Goal: Task Accomplishment & Management: Manage account settings

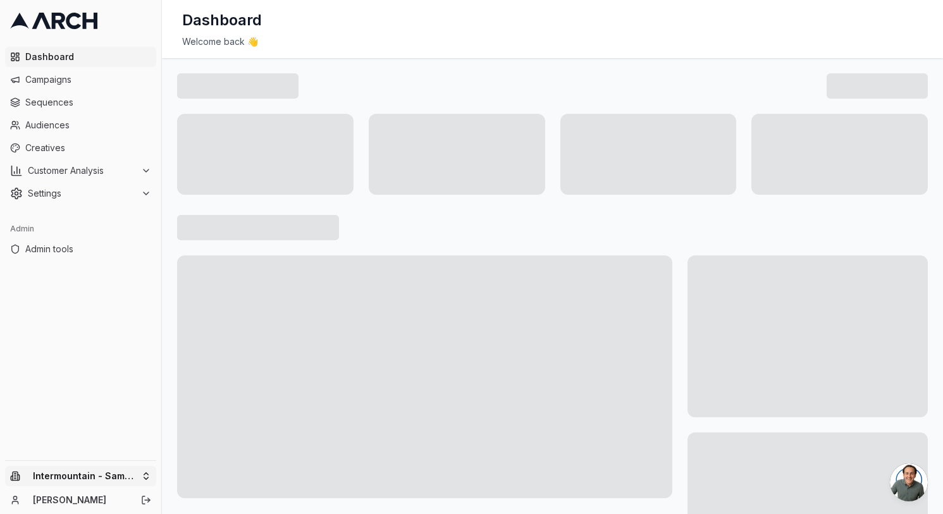
click at [108, 471] on html "Dashboard Campaigns Sequences Audiences Creatives Customer Analysis Settings Ad…" at bounding box center [471, 257] width 943 height 514
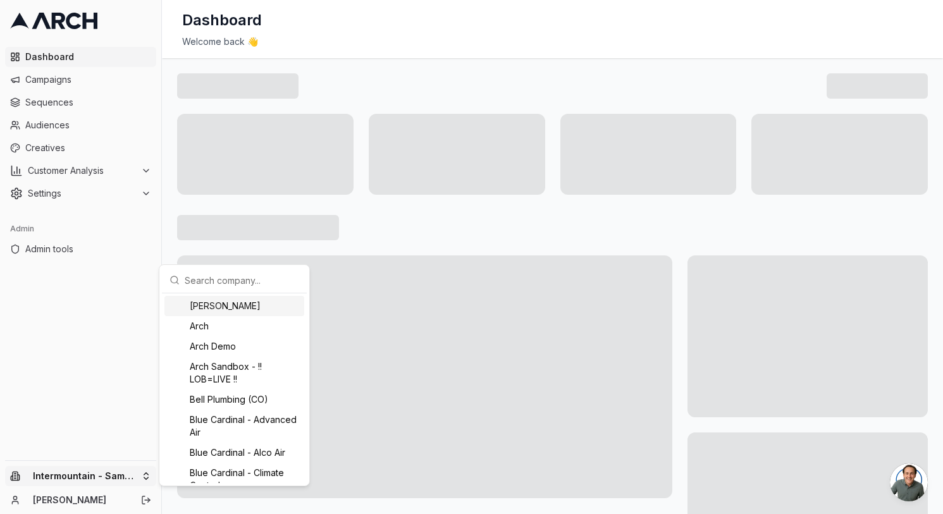
click at [247, 285] on input "text" at bounding box center [242, 280] width 114 height 25
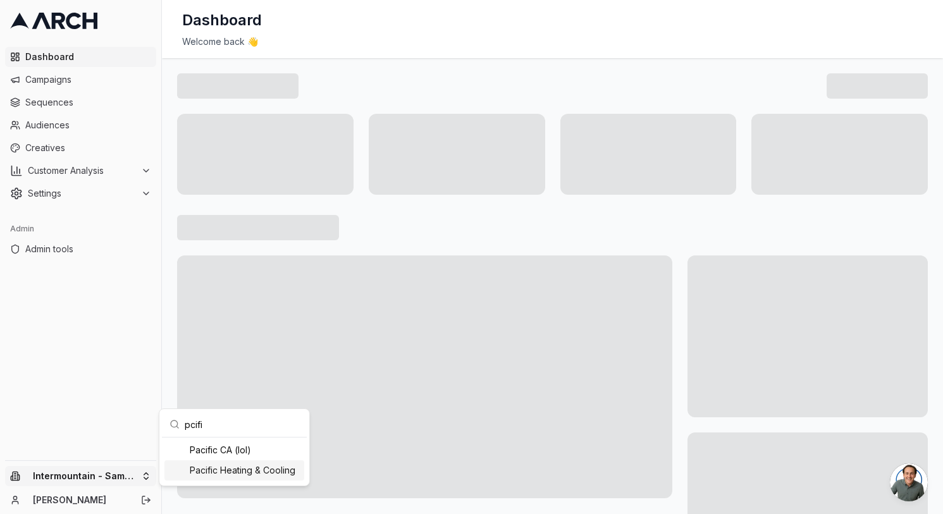
type input "pcifi"
click at [238, 463] on div "Pacific Heating & Cooling" at bounding box center [234, 470] width 140 height 20
click at [393, 27] on html "Dashboard Campaigns Sequences Audiences Creatives Customer Analysis Settings Ad…" at bounding box center [471, 257] width 943 height 514
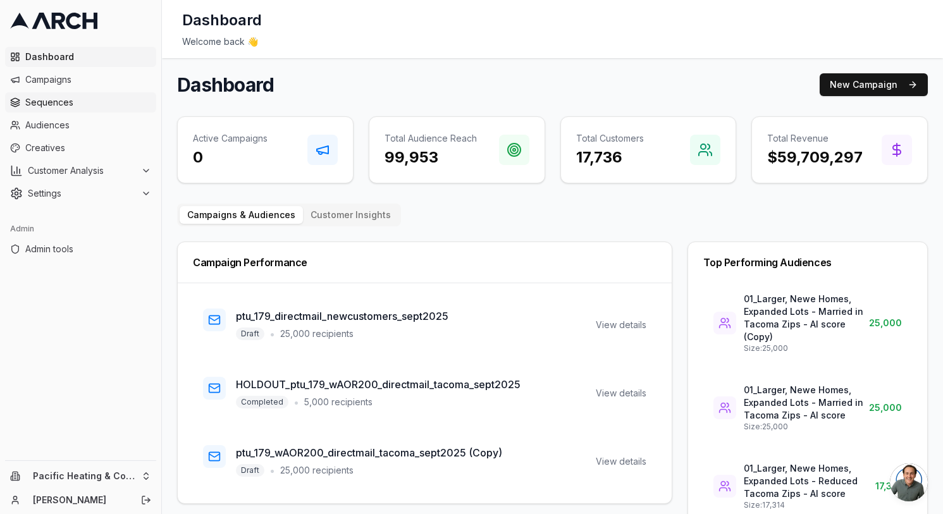
click at [87, 105] on span "Sequences" at bounding box center [88, 102] width 126 height 13
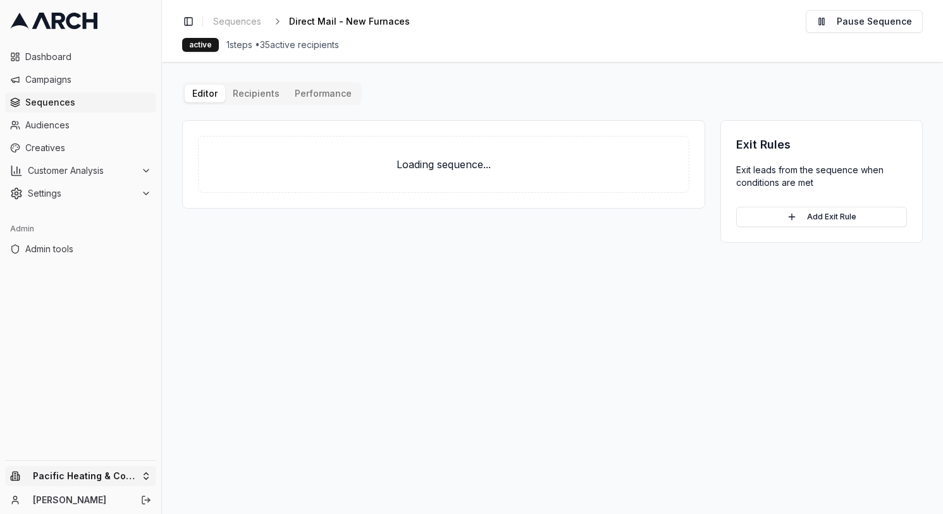
click at [93, 476] on html "Dashboard Campaigns Sequences Audiences Creatives Customer Analysis Settings Ad…" at bounding box center [471, 257] width 943 height 514
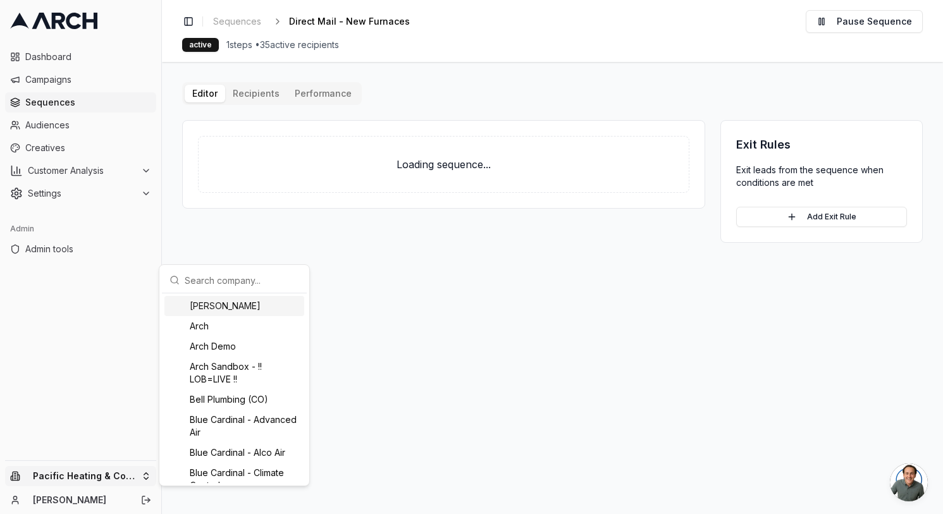
click at [247, 284] on input "text" at bounding box center [242, 280] width 114 height 25
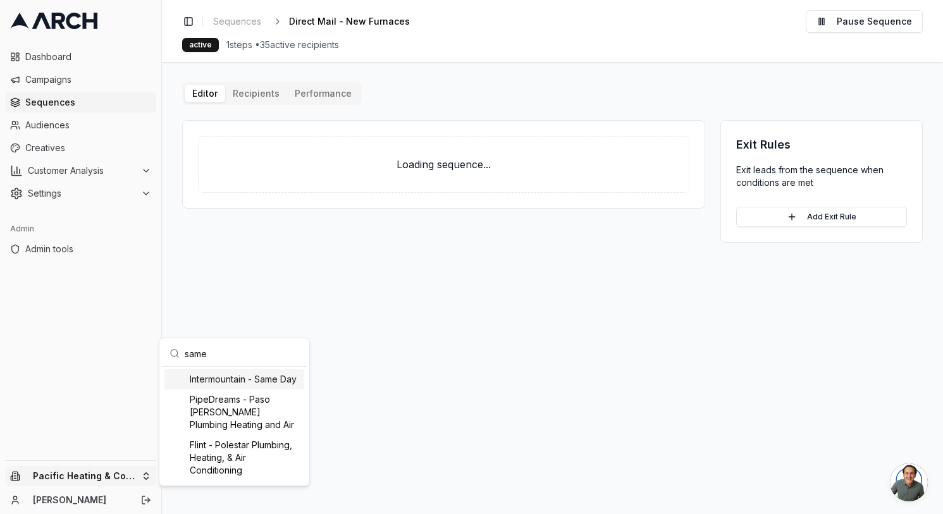
type input "same"
click at [229, 380] on div "Intermountain - Same Day" at bounding box center [234, 379] width 140 height 20
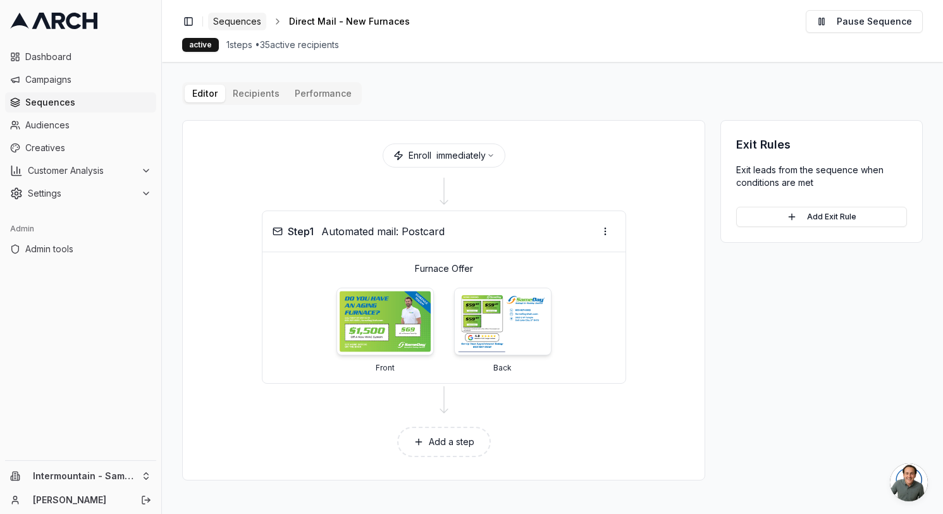
click at [250, 19] on span "Sequences" at bounding box center [237, 21] width 48 height 13
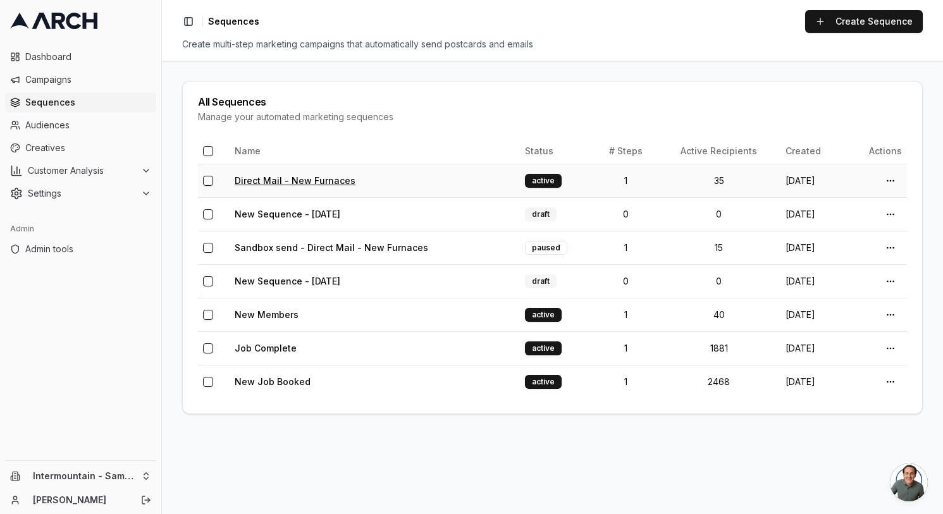
click at [305, 181] on link "Direct Mail - New Furnaces" at bounding box center [295, 180] width 121 height 11
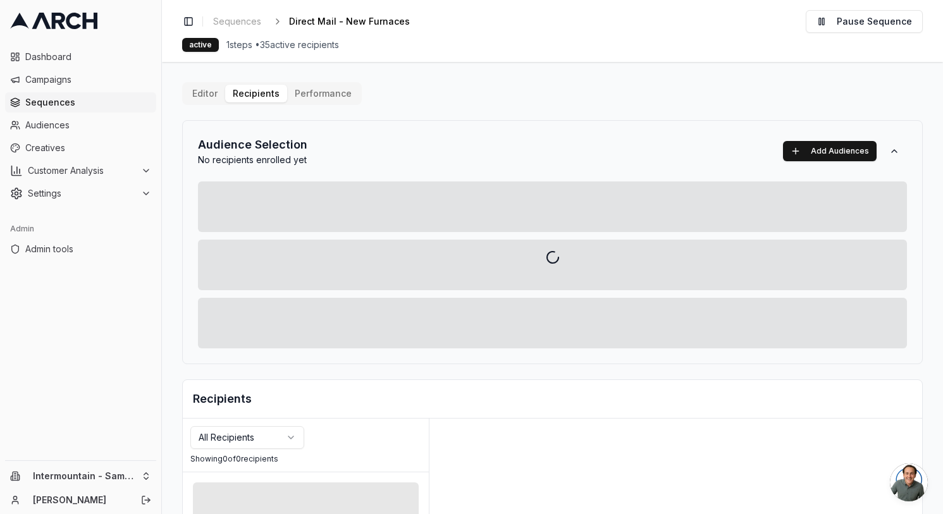
click at [267, 94] on div "Editor Recipients Performance Audience Selection No recipients enrolled yet Add…" at bounding box center [552, 440] width 741 height 717
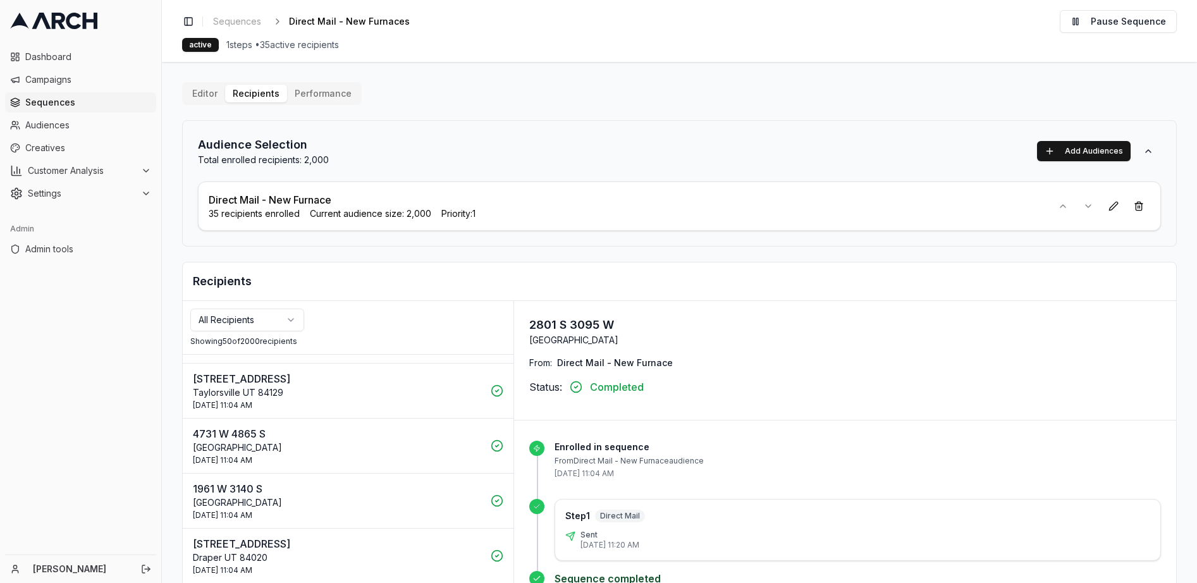
scroll to position [1533, 0]
click at [245, 28] on link "Sequences" at bounding box center [237, 22] width 58 height 18
drag, startPoint x: 208, startPoint y: 216, endPoint x: 428, endPoint y: 219, distance: 220.1
click at [428, 219] on div "35 recipients enrolled Current audience size: 2,000 Priority: 1" at bounding box center [625, 213] width 833 height 13
copy div "35 recipients enrolled Current audience size: 2,000"
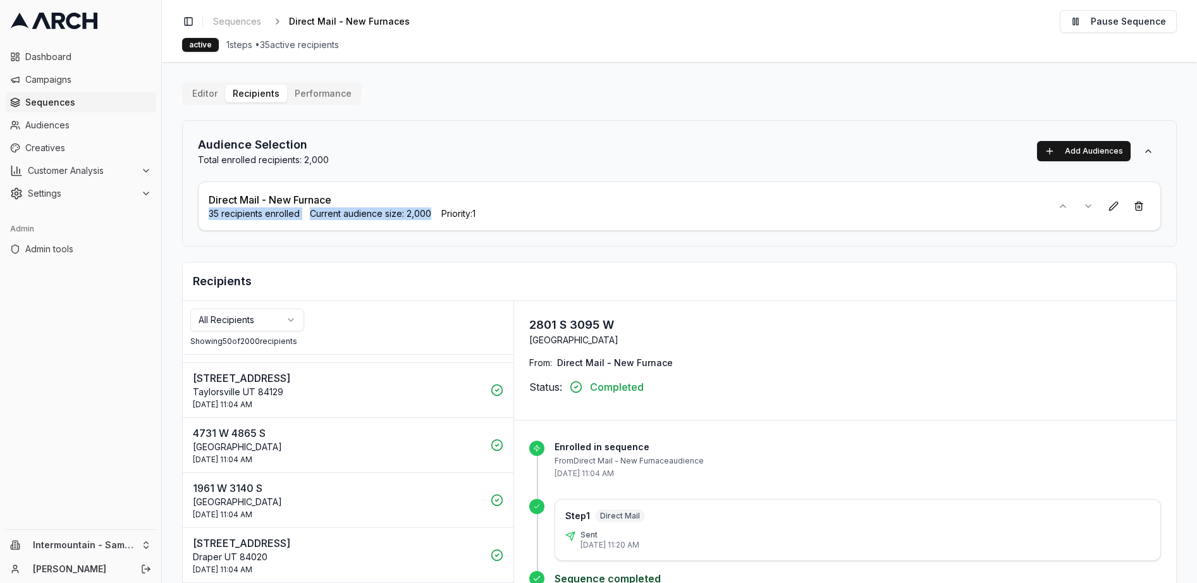
click at [216, 341] on div "Showing 50 of 2000 recipients" at bounding box center [348, 341] width 316 height 10
copy div "Showing 50 of 2000 recipients"
click at [233, 146] on h2 "Audience Selection" at bounding box center [263, 145] width 131 height 18
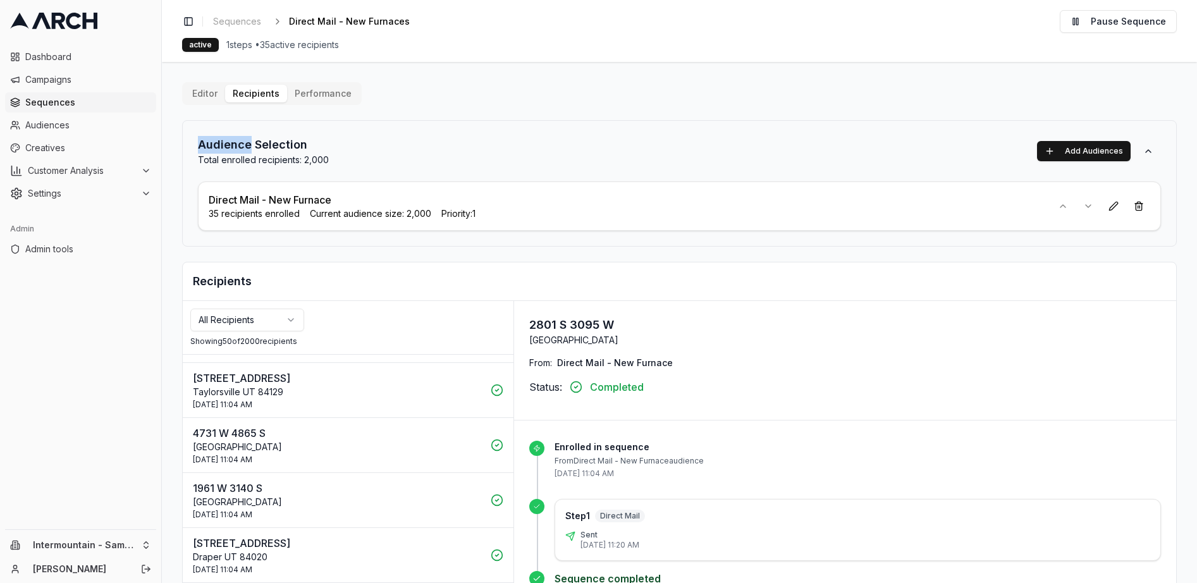
click at [233, 146] on h2 "Audience Selection" at bounding box center [263, 145] width 131 height 18
copy h2 "Audience Selection"
drag, startPoint x: 197, startPoint y: 164, endPoint x: 211, endPoint y: 164, distance: 14.5
click at [209, 164] on div "Audience Selection Total enrolled recipients: 2,000 Add Audiences Direct Mail -…" at bounding box center [679, 183] width 995 height 127
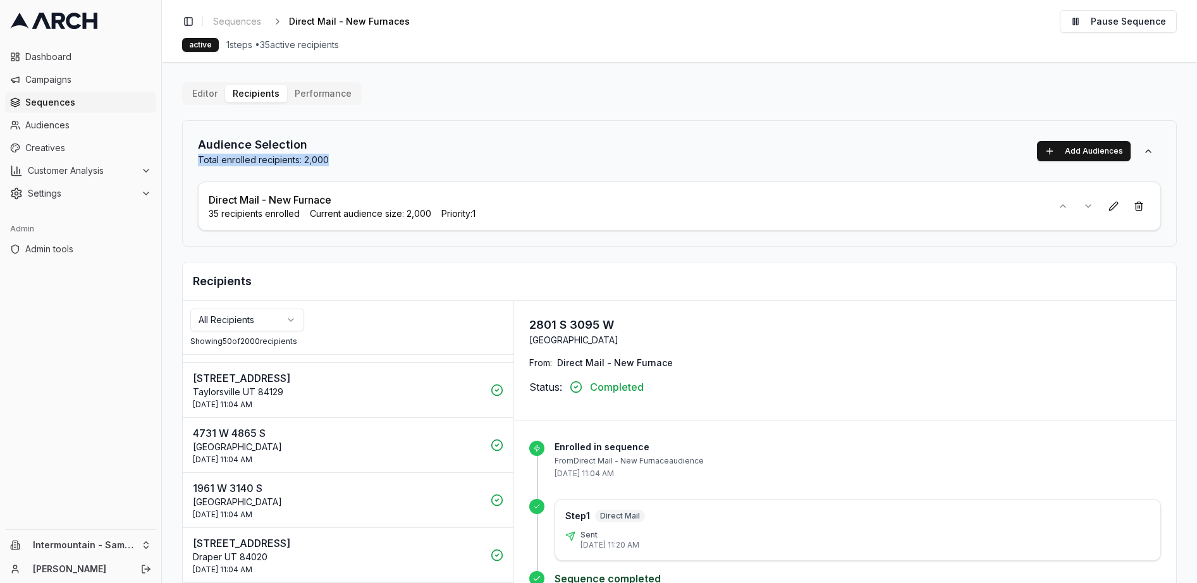
click at [211, 164] on p "Total enrolled recipients: 2,000" at bounding box center [263, 160] width 131 height 13
drag, startPoint x: 211, startPoint y: 161, endPoint x: 300, endPoint y: 161, distance: 89.2
click at [300, 161] on p "Total enrolled recipients: 2,000" at bounding box center [263, 160] width 131 height 13
copy p "Total enrolled recipients:"
click at [227, 280] on h2 "Recipients" at bounding box center [679, 282] width 973 height 18
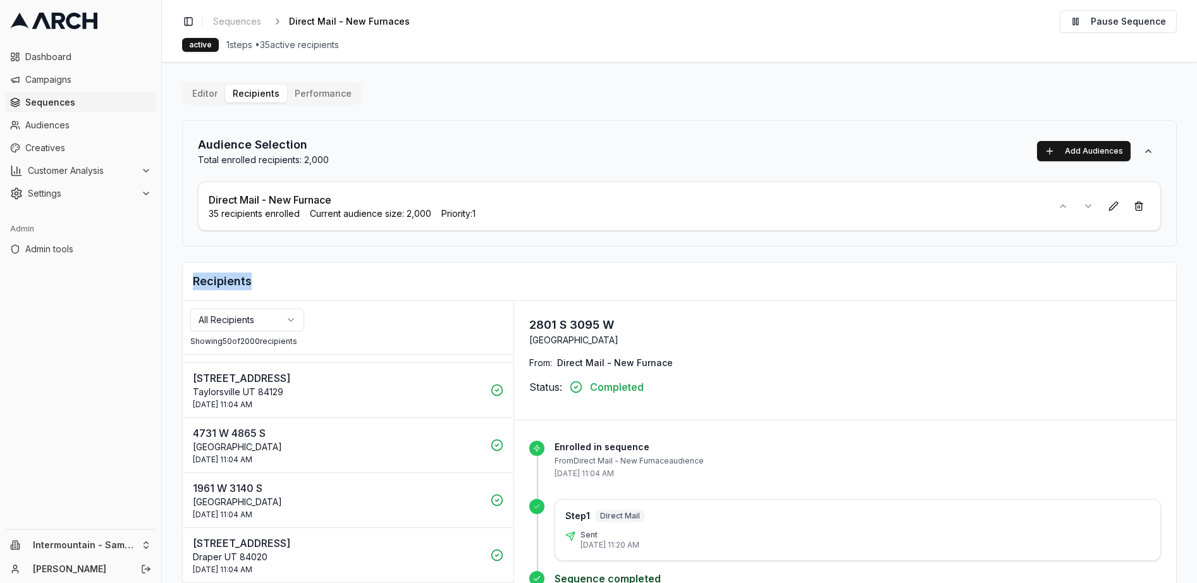
click at [227, 280] on h2 "Recipients" at bounding box center [679, 282] width 973 height 18
copy h2 "Recipients"
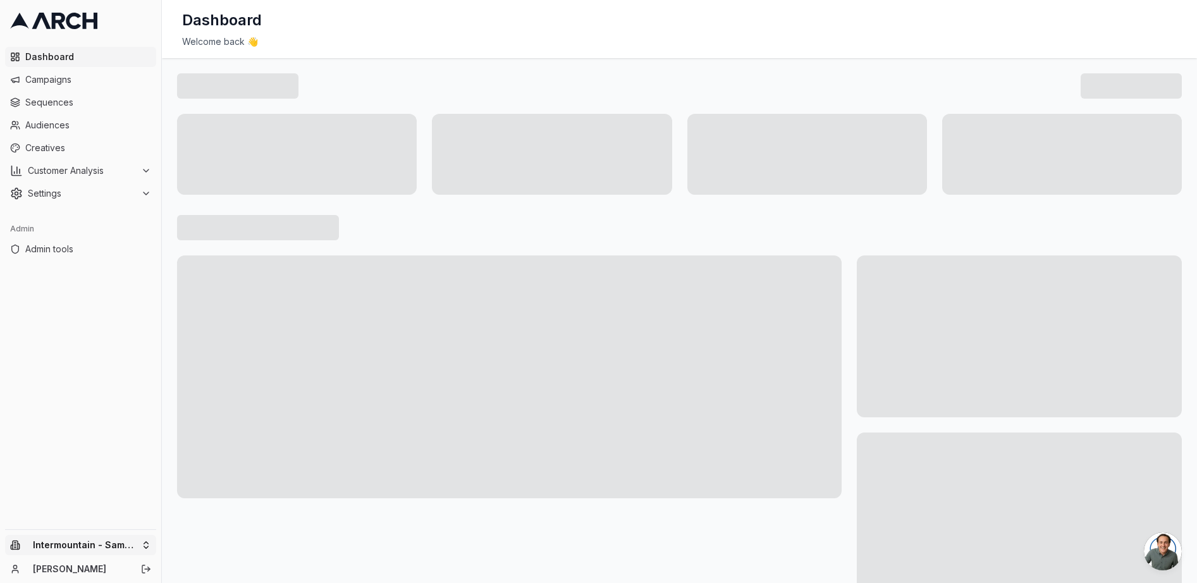
click at [82, 549] on html "Dashboard Campaigns Sequences Audiences Creatives Customer Analysis Settings Ad…" at bounding box center [598, 291] width 1197 height 583
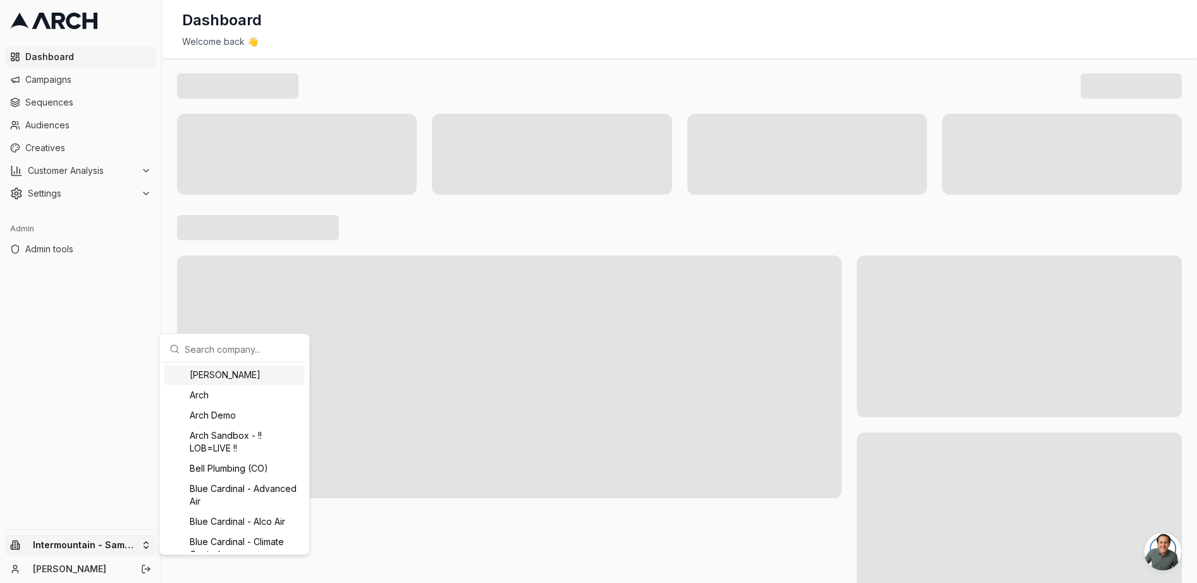
click at [226, 345] on input "text" at bounding box center [242, 348] width 114 height 25
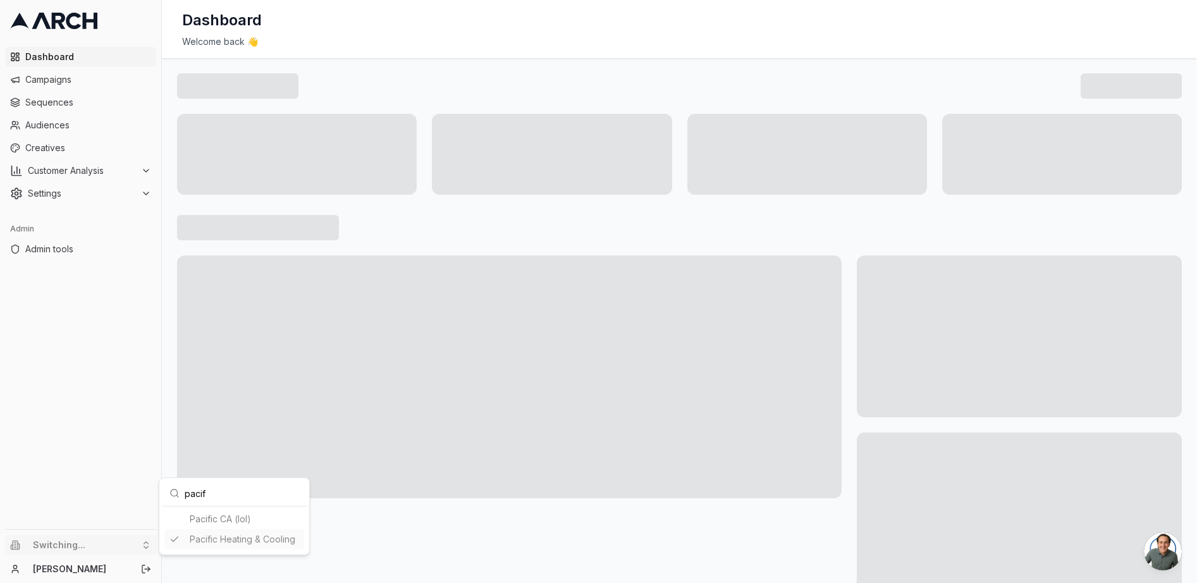
type input "pacif"
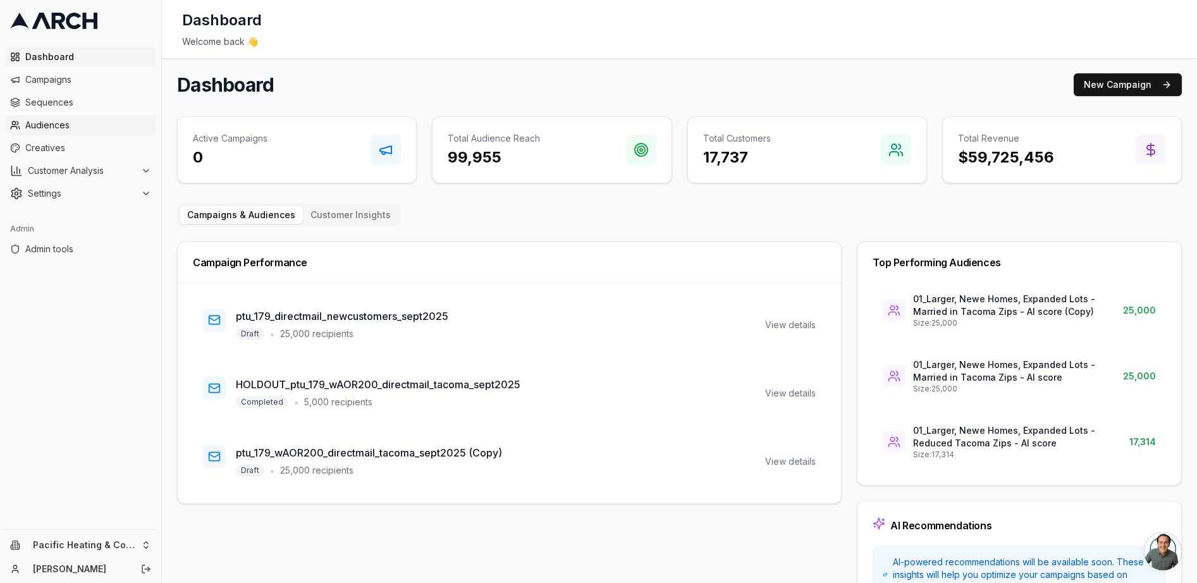
click at [109, 120] on span "Audiences" at bounding box center [88, 125] width 126 height 13
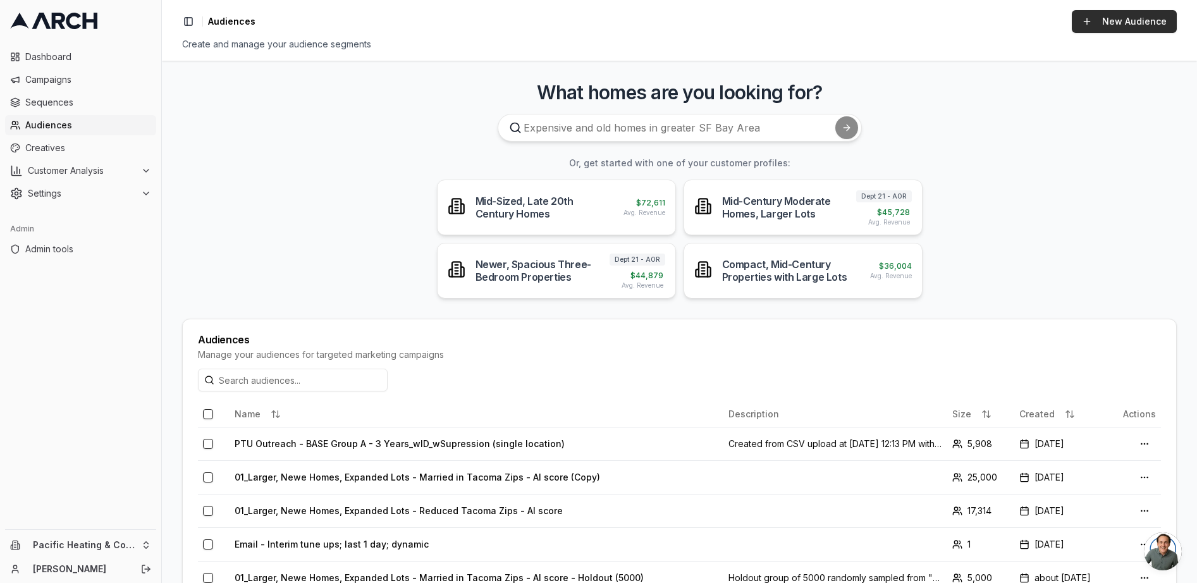
click at [1128, 21] on link "New Audience" at bounding box center [1124, 21] width 105 height 23
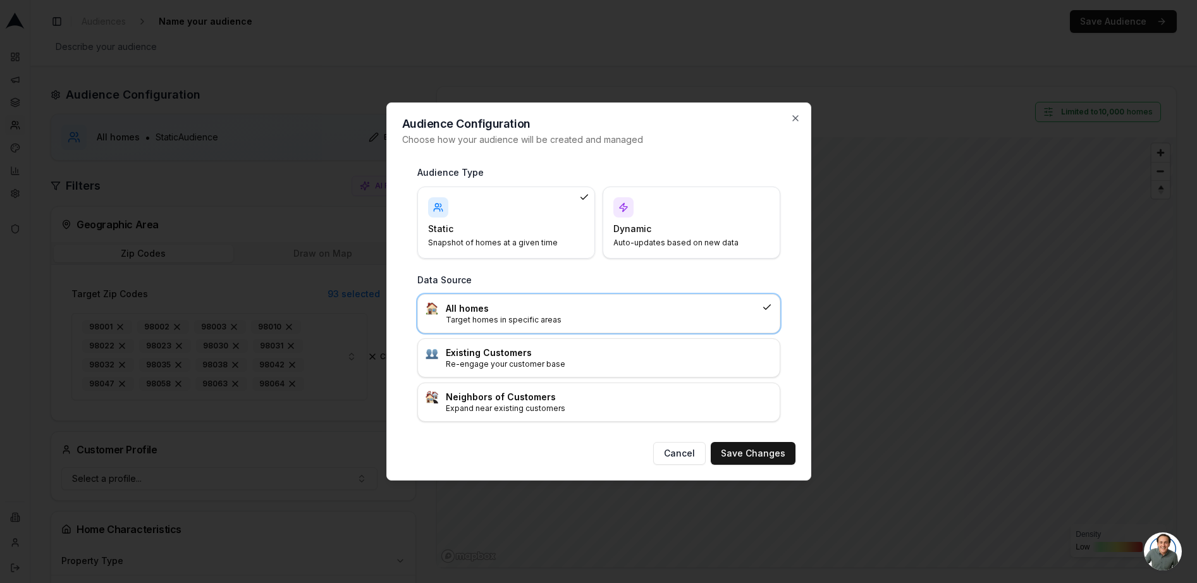
click at [651, 234] on h4 "Dynamic" at bounding box center [684, 229] width 141 height 13
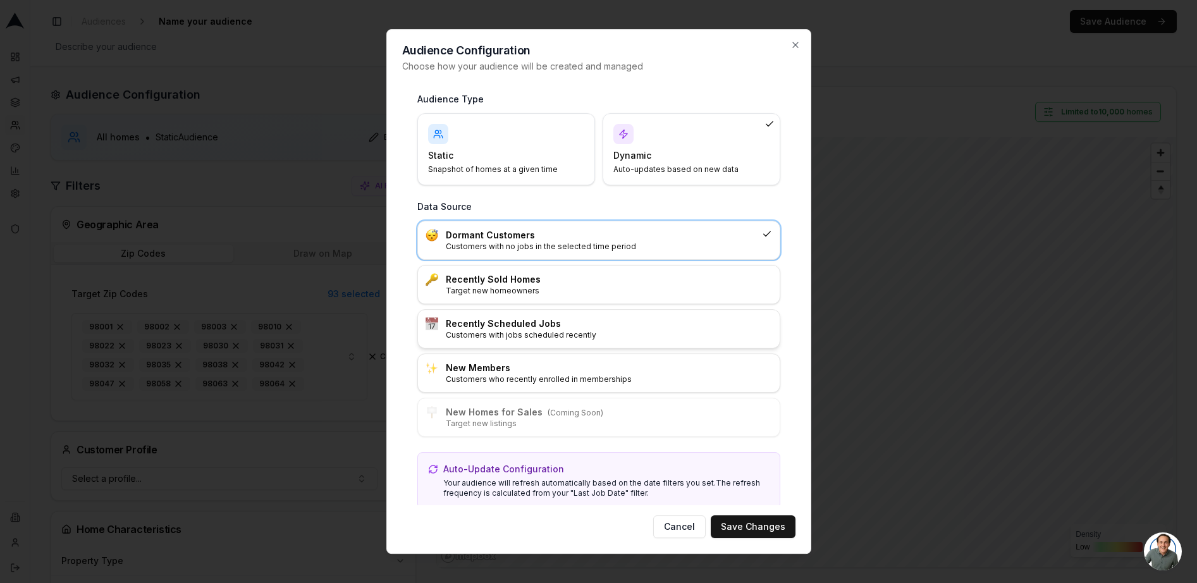
click at [604, 338] on p "Customers with jobs scheduled recently" at bounding box center [609, 335] width 326 height 10
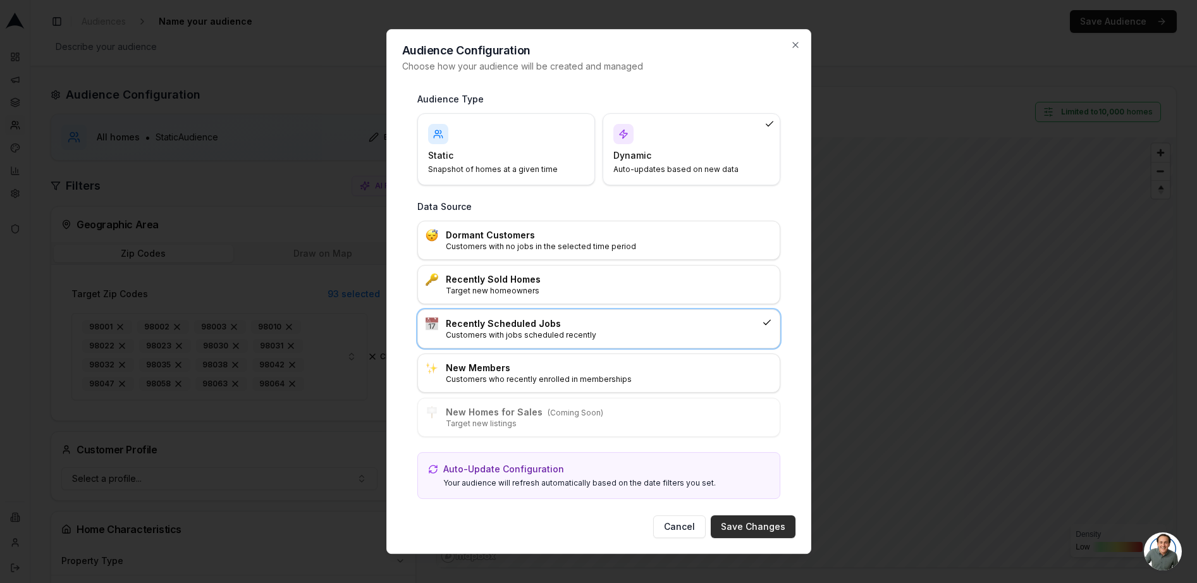
click at [741, 531] on button "Save Changes" at bounding box center [753, 526] width 85 height 23
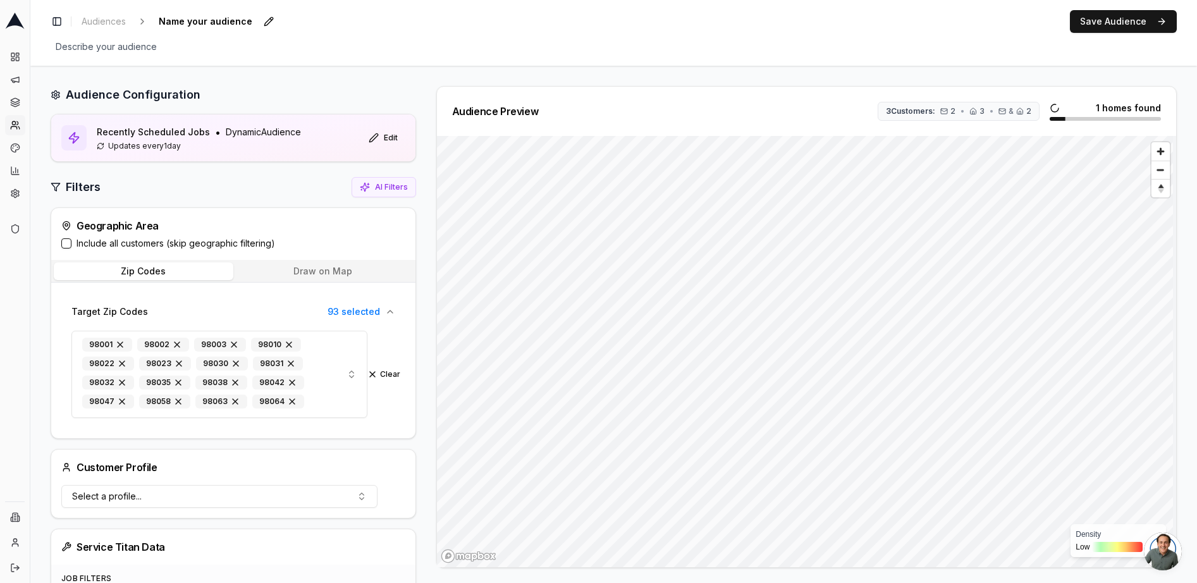
click at [177, 21] on span "Name your audience" at bounding box center [206, 22] width 104 height 18
type input "recent tune ups"
click at [68, 241] on button "Include all customers (skip geographic filtering)" at bounding box center [66, 243] width 10 height 10
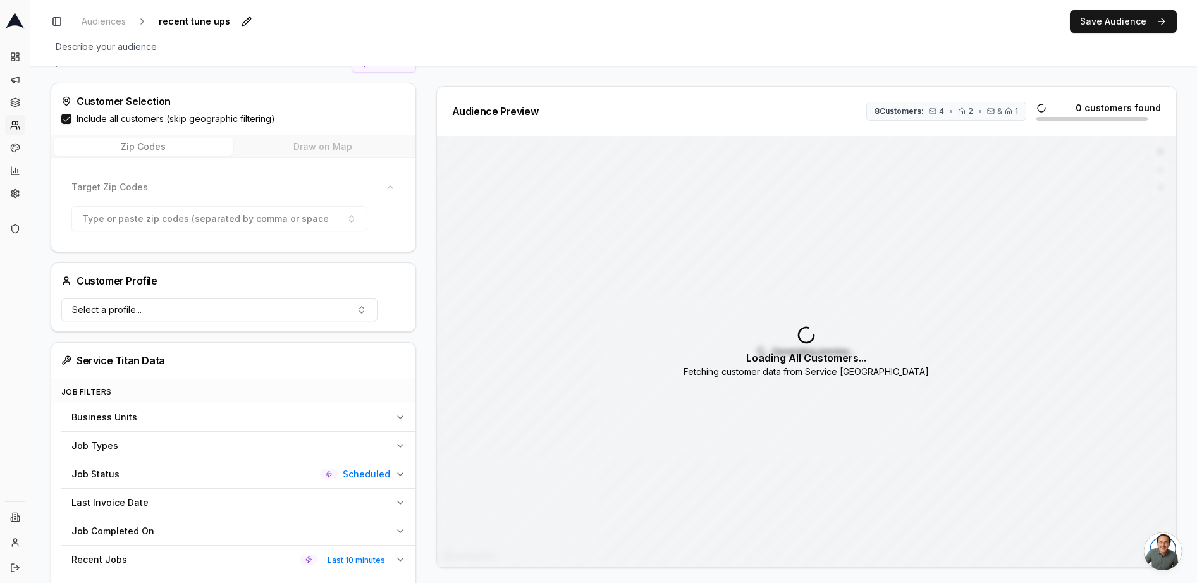
scroll to position [125, 0]
click at [233, 413] on div "Business Units" at bounding box center [230, 416] width 319 height 13
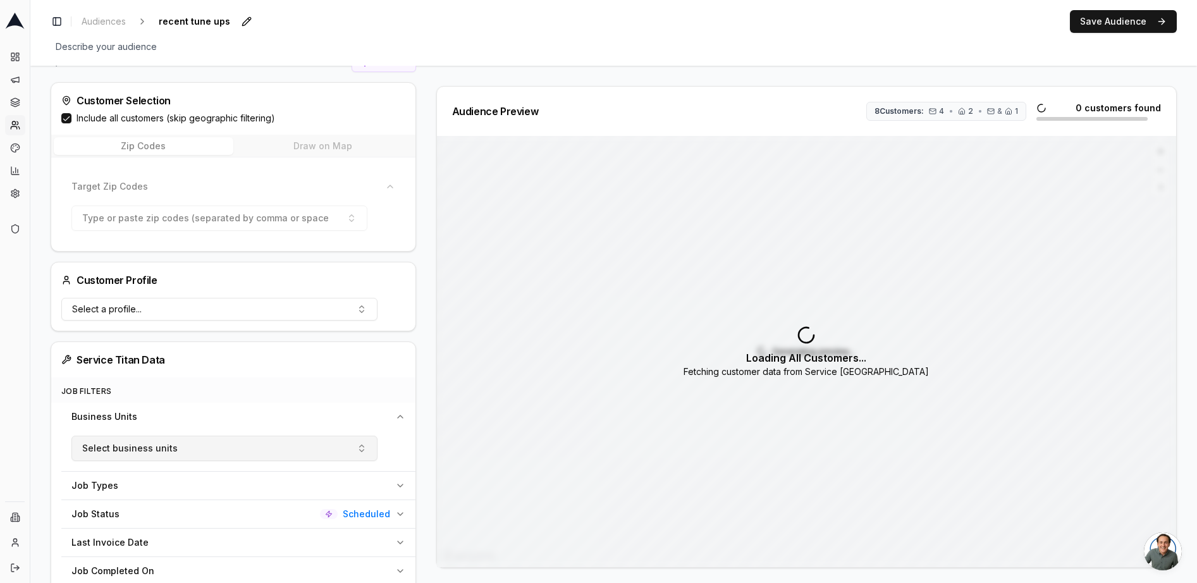
click at [214, 447] on button "Select business units" at bounding box center [224, 448] width 306 height 25
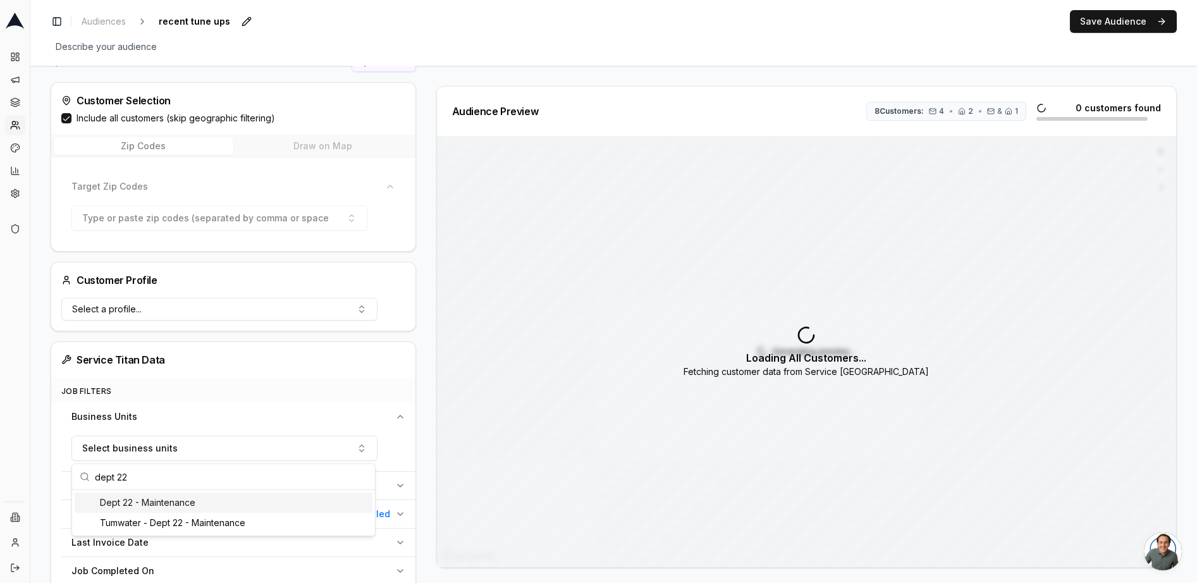
type input "dept 22"
click at [175, 503] on div "Dept 22 - Maintenance" at bounding box center [224, 503] width 298 height 20
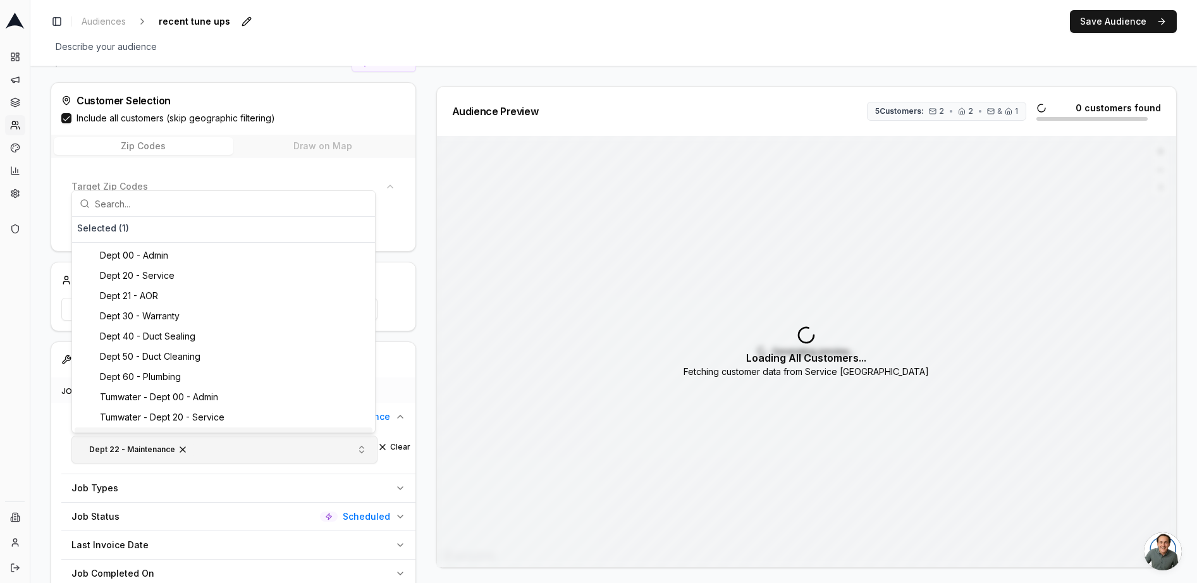
click at [219, 450] on button "Dept 22 - Maintenance" at bounding box center [224, 450] width 306 height 28
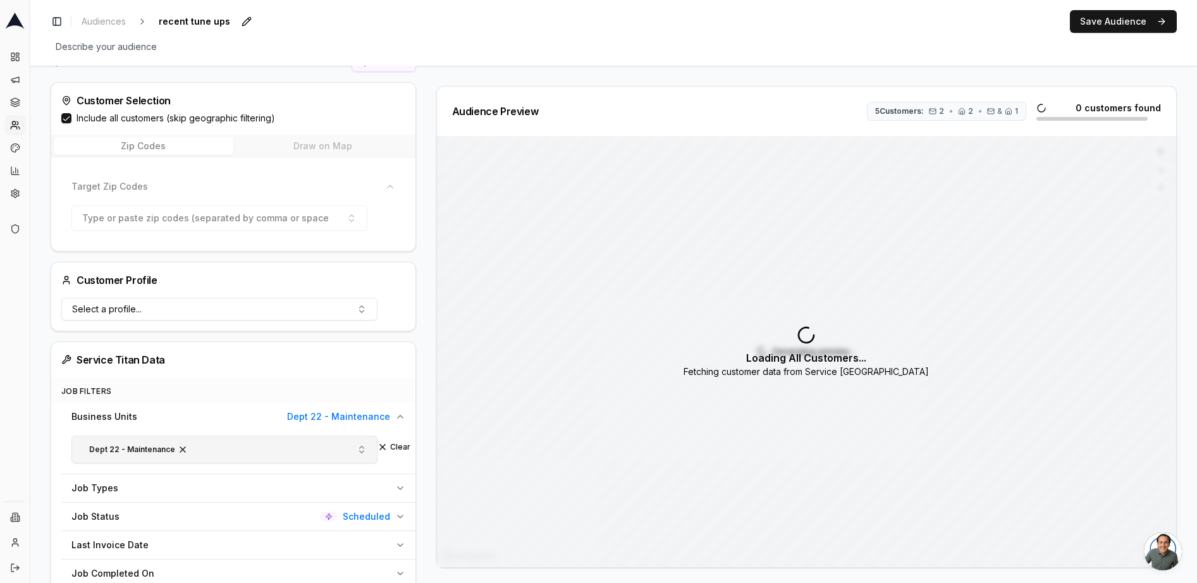
click at [219, 450] on button "Dept 22 - Maintenance" at bounding box center [224, 450] width 306 height 28
type input "dept 22"
click at [172, 531] on div "Tumwater - Dept 22 - Maintenance" at bounding box center [224, 531] width 298 height 20
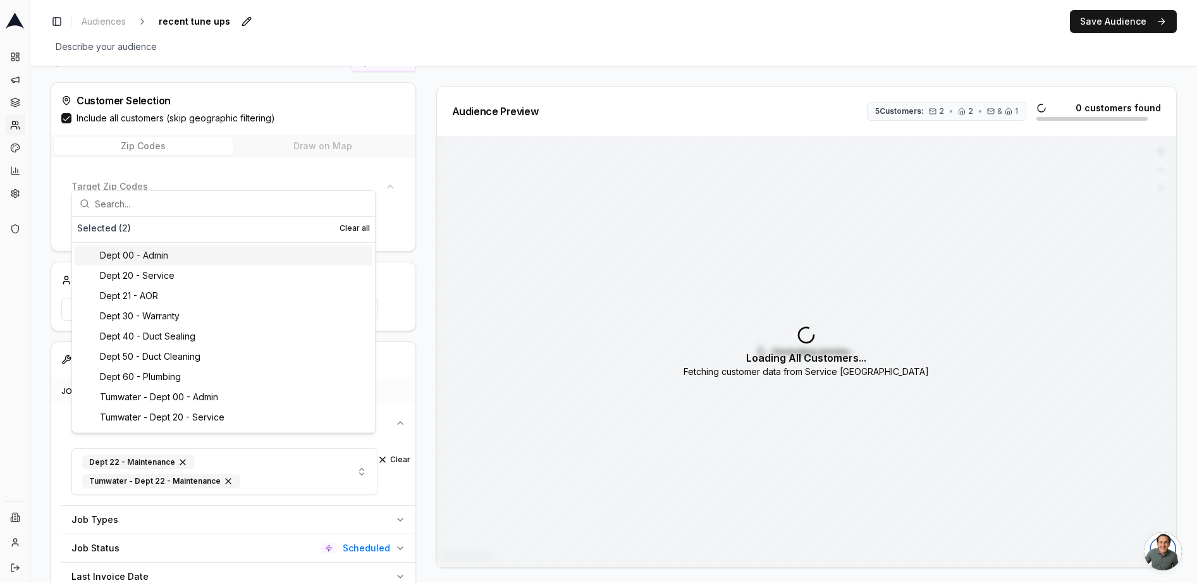
click at [57, 464] on div "Business Units Dept 22 - Maintenance, Tumwater - Dept 22 - Maintenance Dept 22 …" at bounding box center [233, 539] width 364 height 273
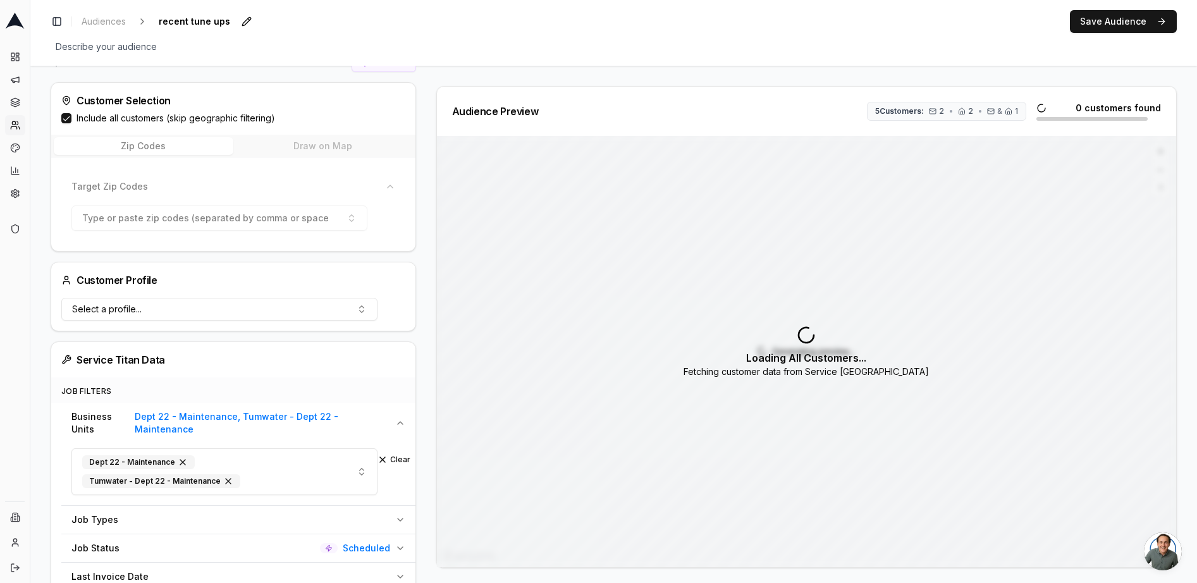
scroll to position [309, 0]
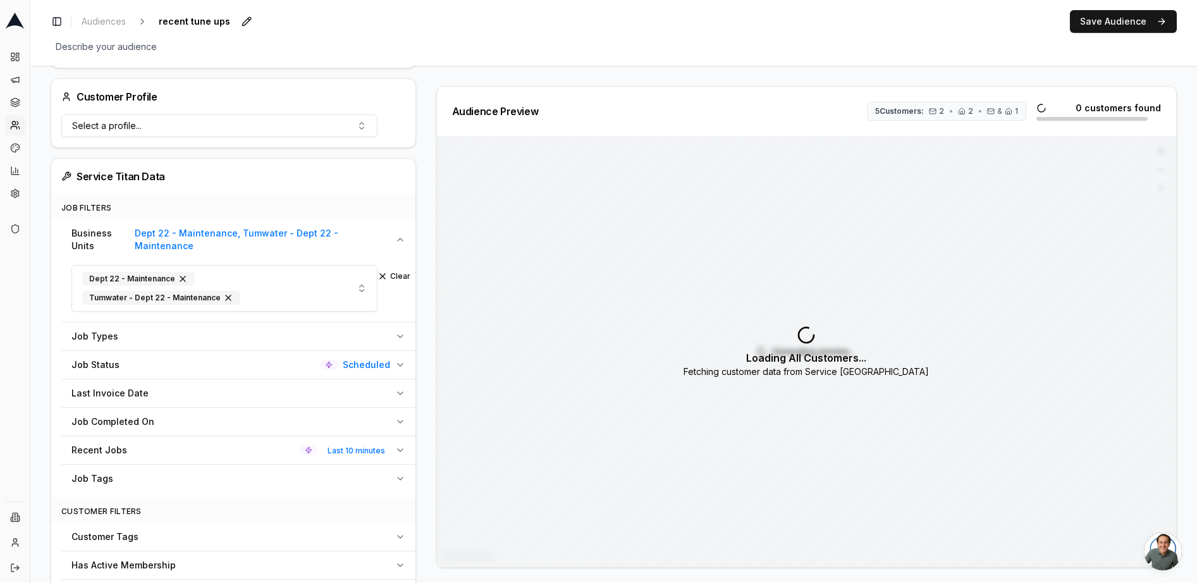
click at [233, 359] on div "Job Status Scheduled" at bounding box center [230, 365] width 319 height 13
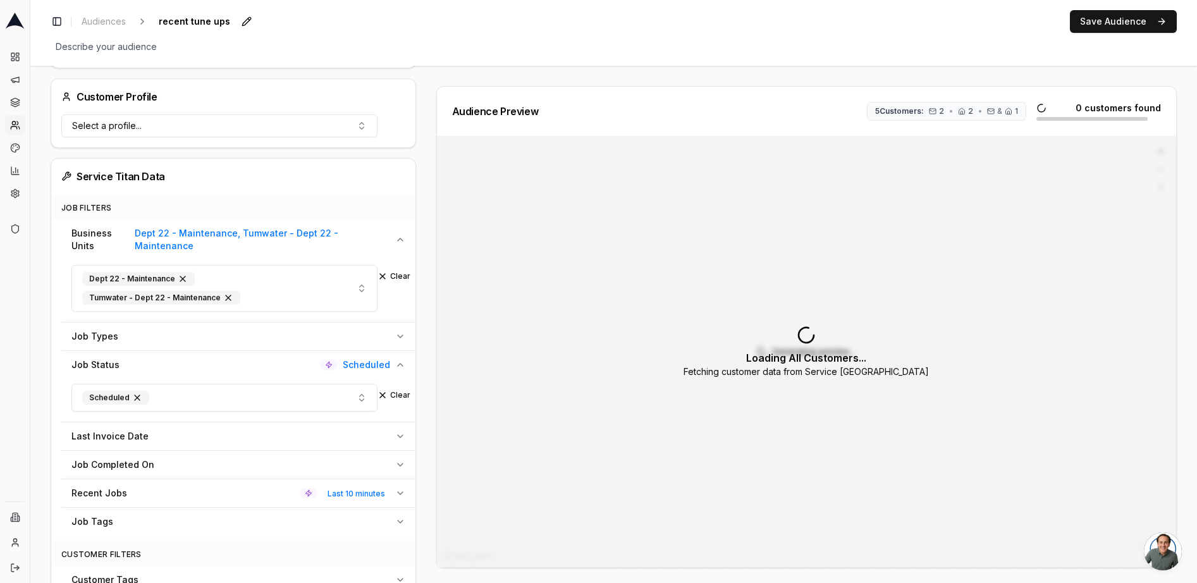
click at [233, 359] on div "Job Status Scheduled" at bounding box center [230, 365] width 319 height 13
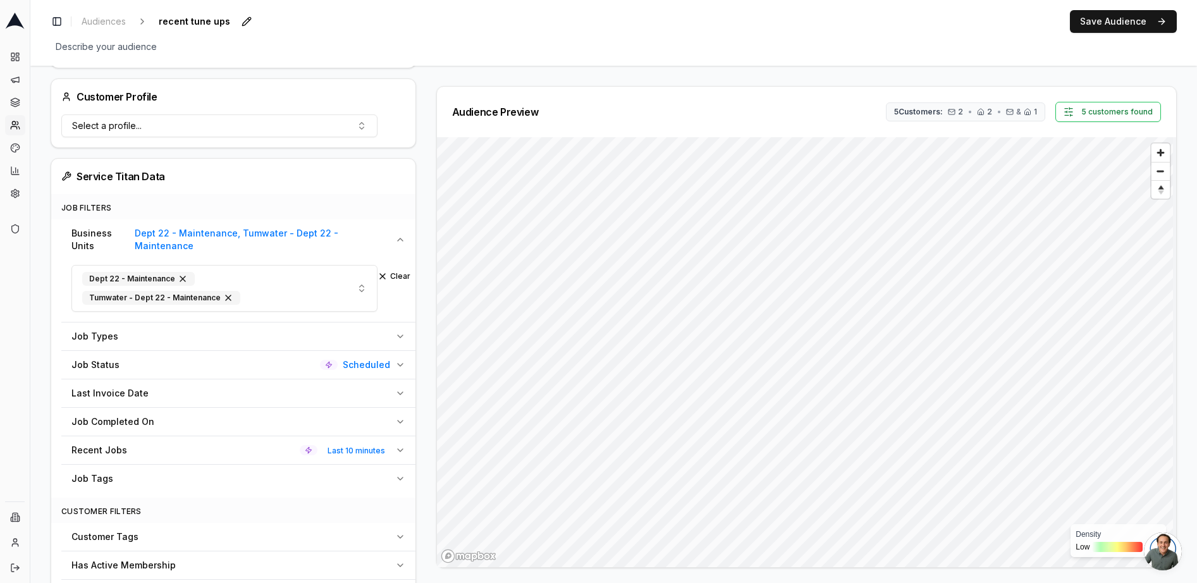
scroll to position [315, 0]
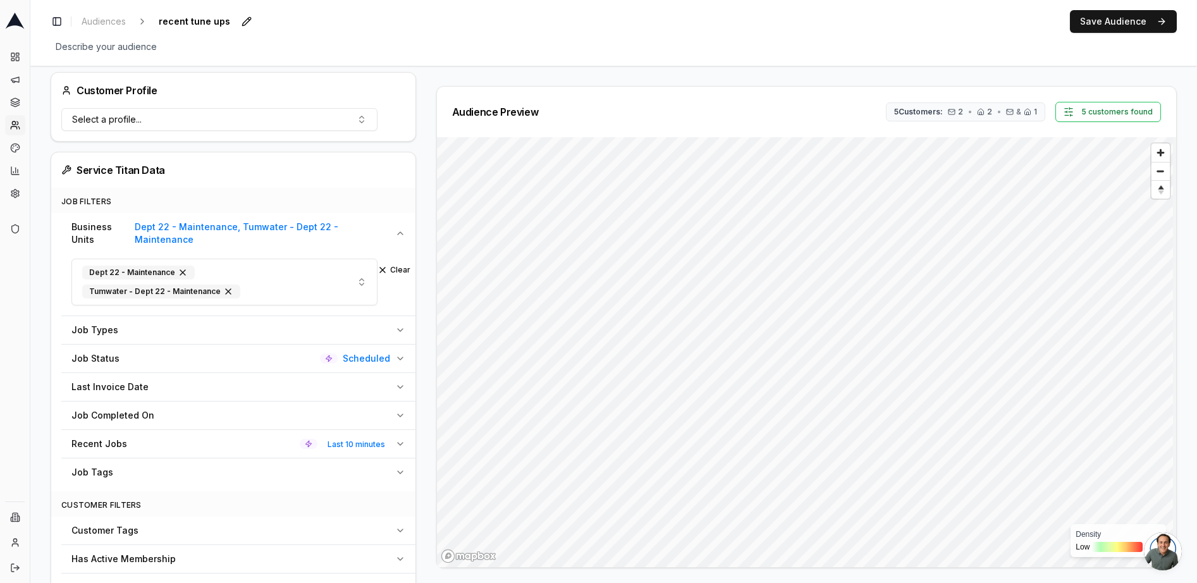
click at [397, 439] on icon "button" at bounding box center [400, 444] width 10 height 10
click at [394, 469] on button "Clear" at bounding box center [394, 474] width 33 height 10
click at [399, 410] on icon "button" at bounding box center [400, 415] width 10 height 10
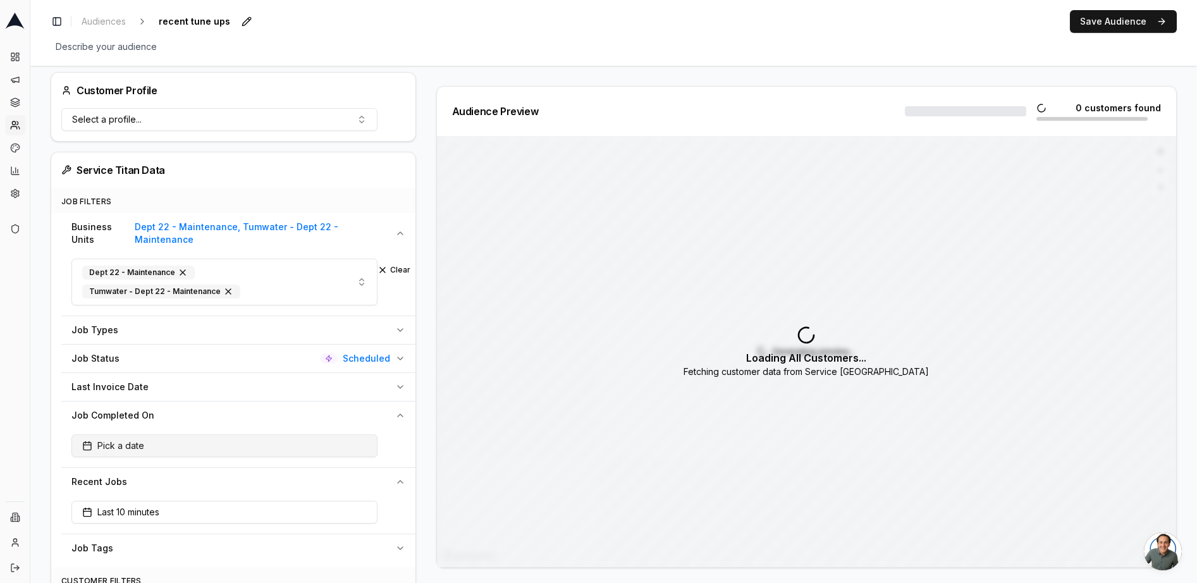
click at [264, 435] on button "Pick a date" at bounding box center [224, 446] width 306 height 23
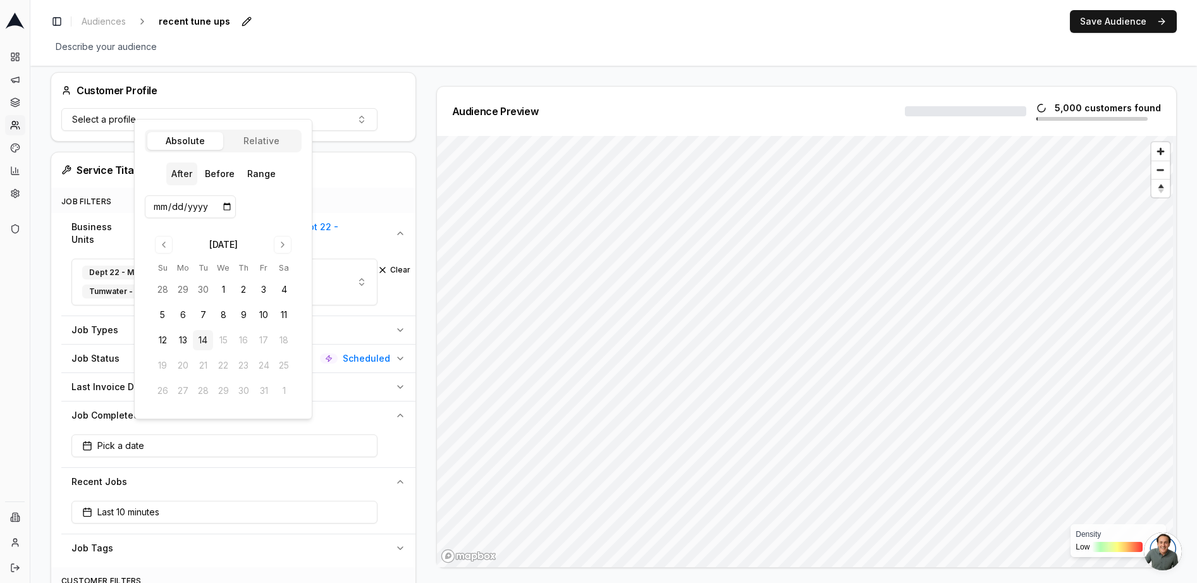
click at [262, 143] on body "Dashboard Campaigns Sequences Audiences Creatives Customer Analysis Settings Ad…" at bounding box center [598, 291] width 1197 height 583
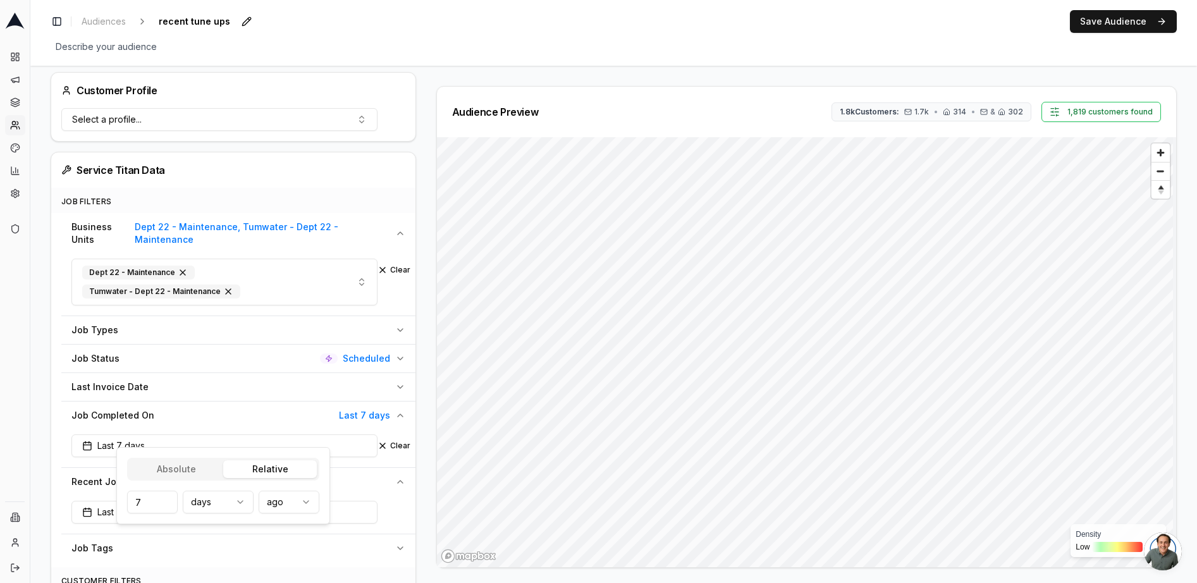
click at [142, 502] on input "7" at bounding box center [152, 502] width 51 height 23
type input "3"
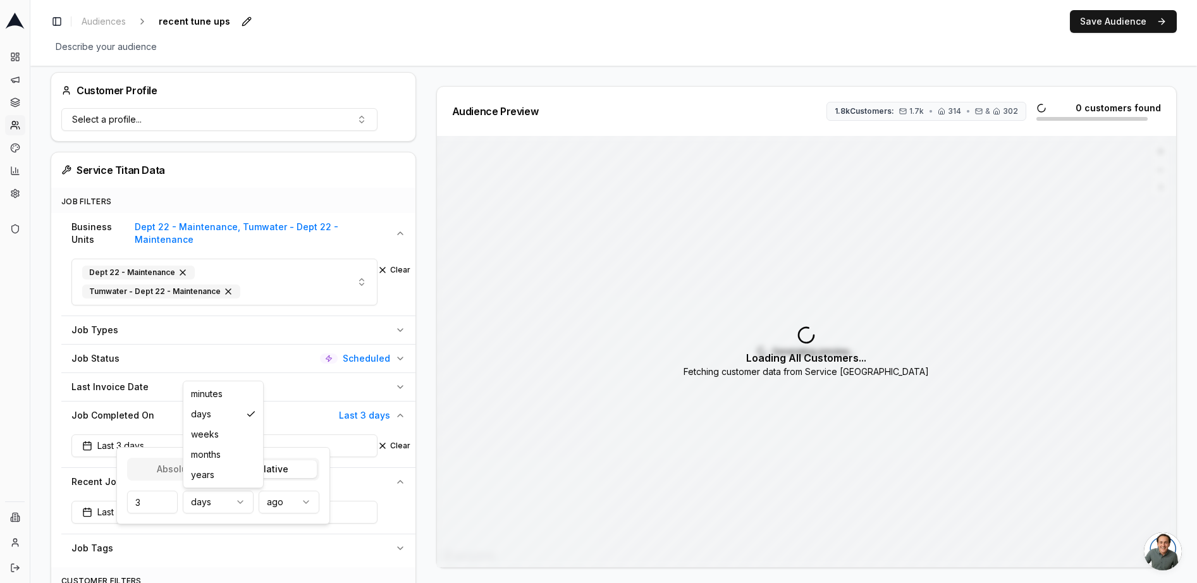
click at [221, 493] on html "Dashboard Campaigns Sequences Audiences Creatives Customer Analysis Settings Ad…" at bounding box center [598, 291] width 1197 height 583
click at [423, 479] on div "Audience Configuration Recently Scheduled Jobs • Dynamic Audience Updates every…" at bounding box center [239, 350] width 376 height 1159
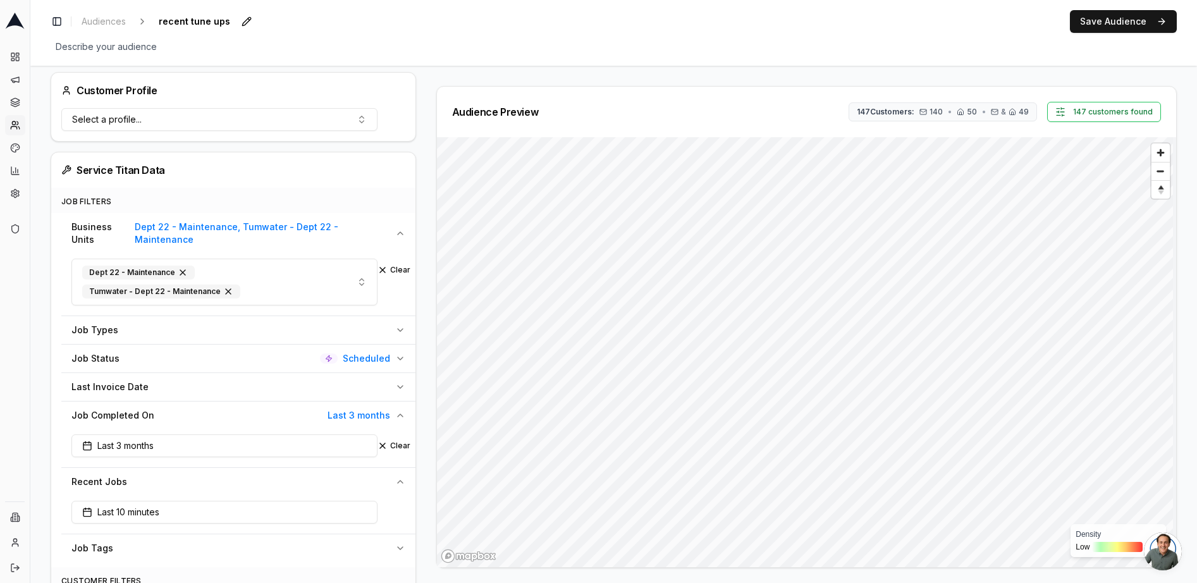
click at [398, 357] on icon "button" at bounding box center [400, 358] width 5 height 3
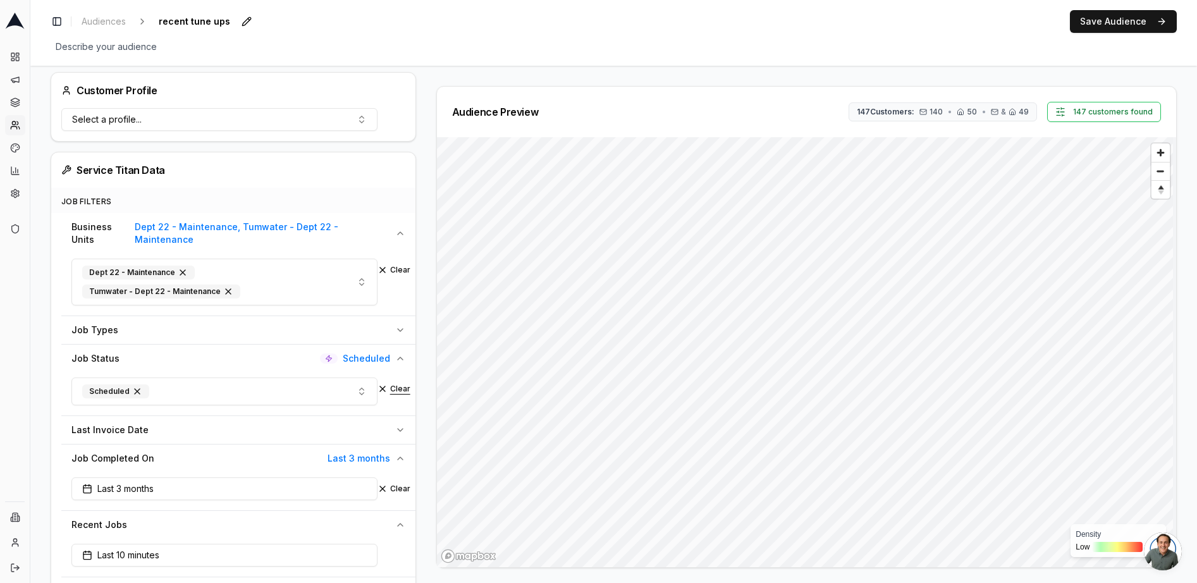
click at [393, 384] on button "Clear" at bounding box center [394, 389] width 33 height 10
click at [421, 380] on div "Audience Configuration Recently Scheduled Jobs • Dynamic Audience Updates every…" at bounding box center [239, 372] width 376 height 1202
click at [1109, 25] on button "Save Audience" at bounding box center [1123, 21] width 107 height 23
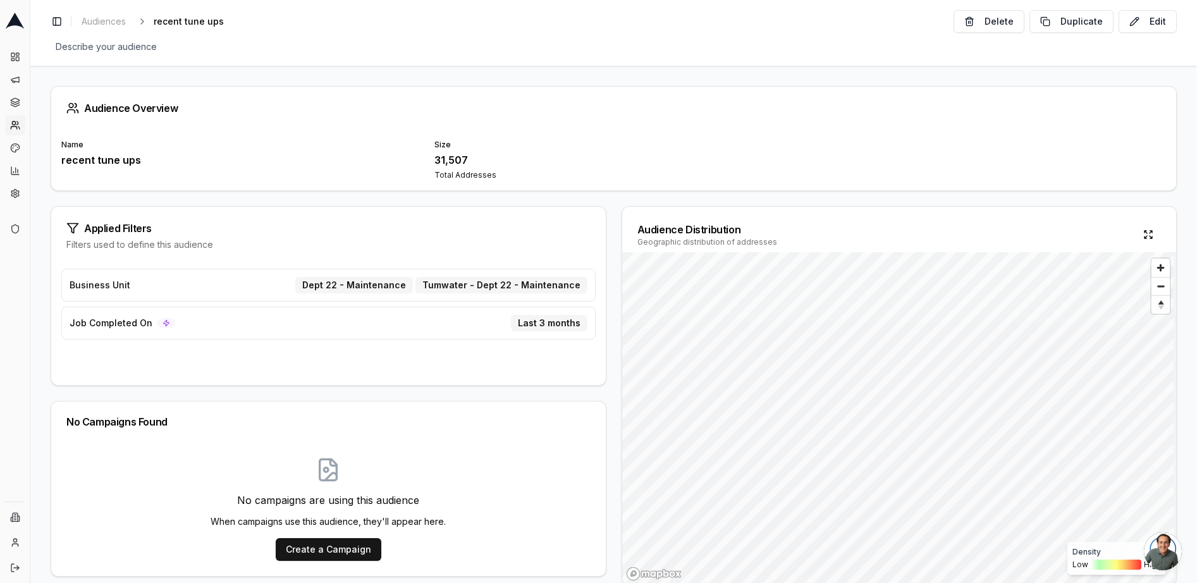
click at [608, 236] on div "Applied Filters Filters used to define this audience Business Unit Dept 22 - Ma…" at bounding box center [614, 396] width 1126 height 380
